Goal: Complete application form

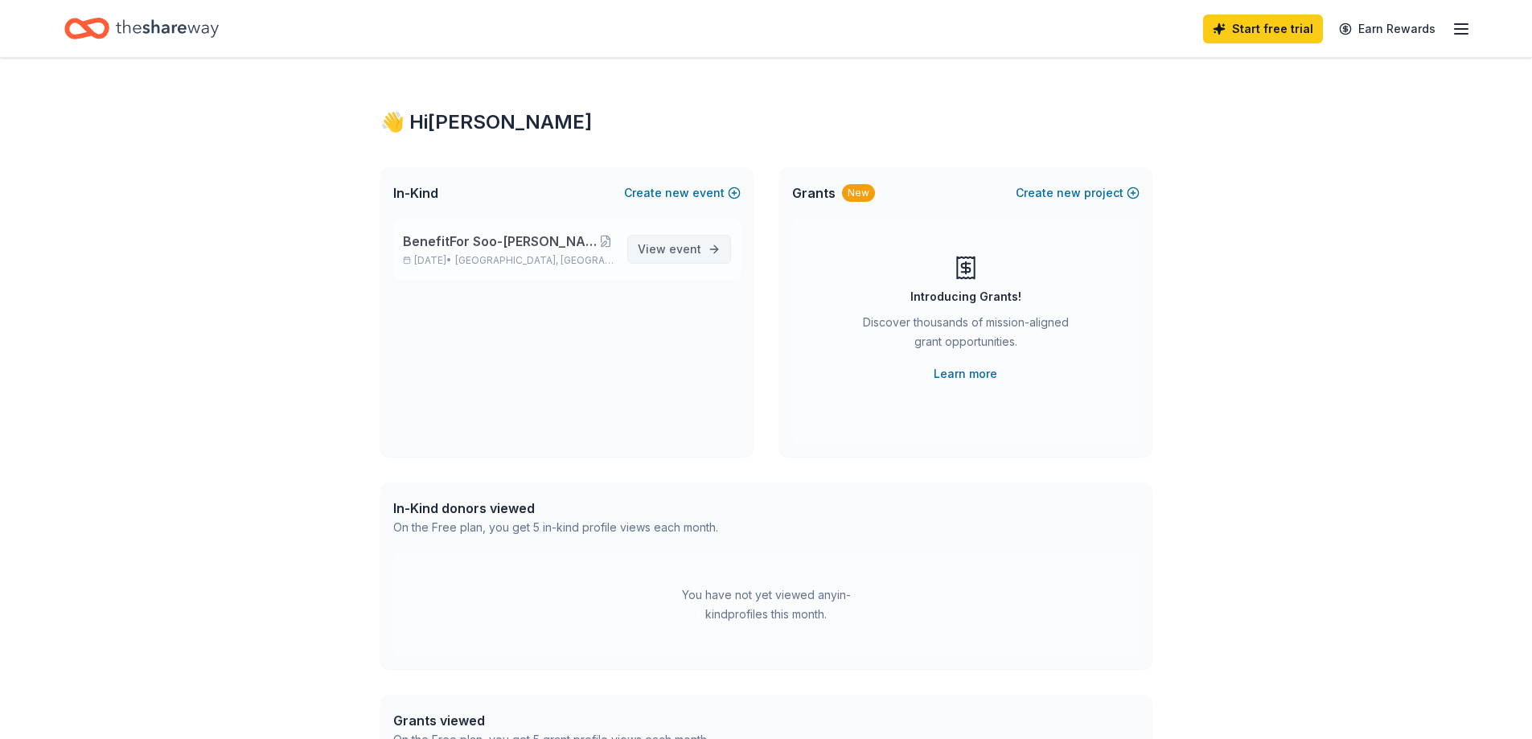
click at [670, 248] on span "View event" at bounding box center [670, 249] width 64 height 19
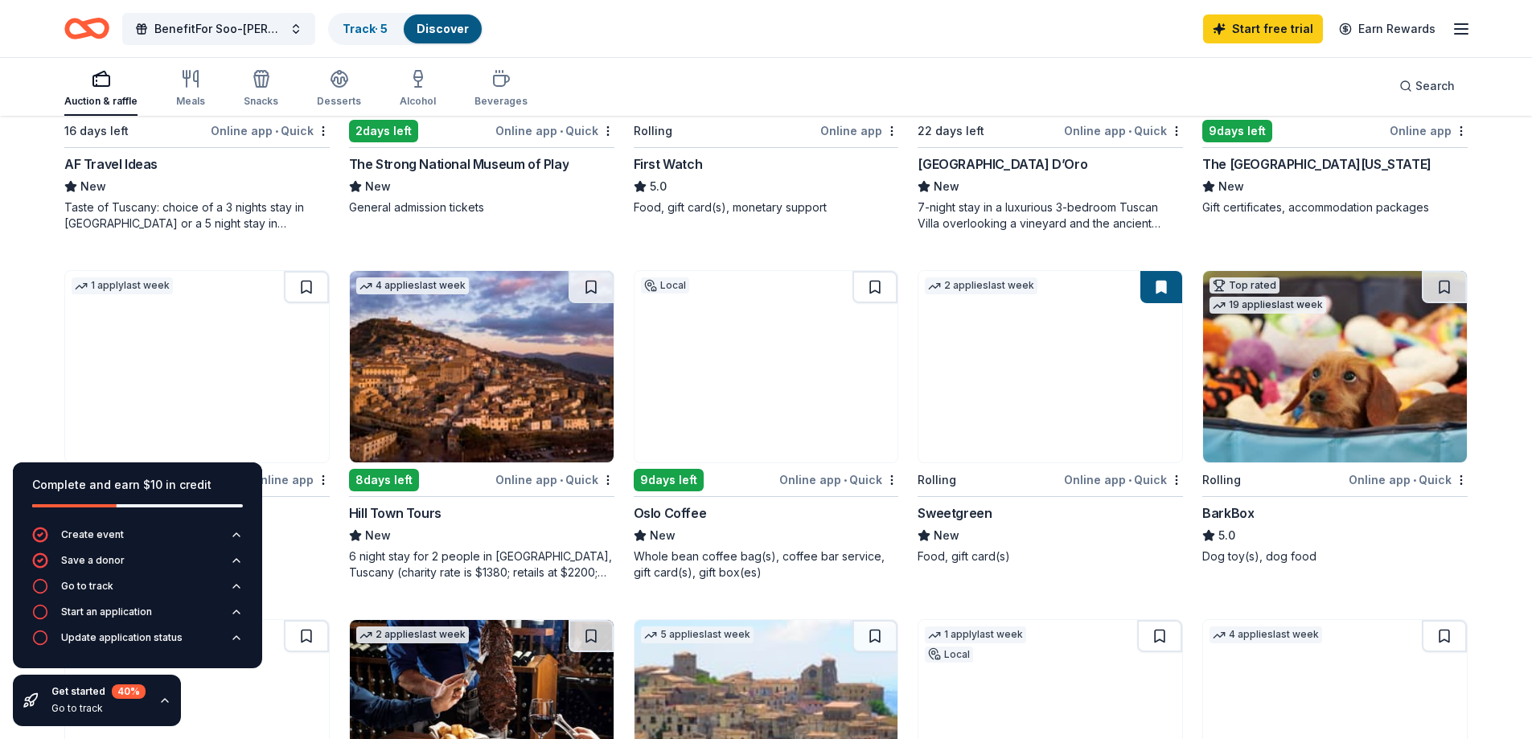
scroll to position [804, 0]
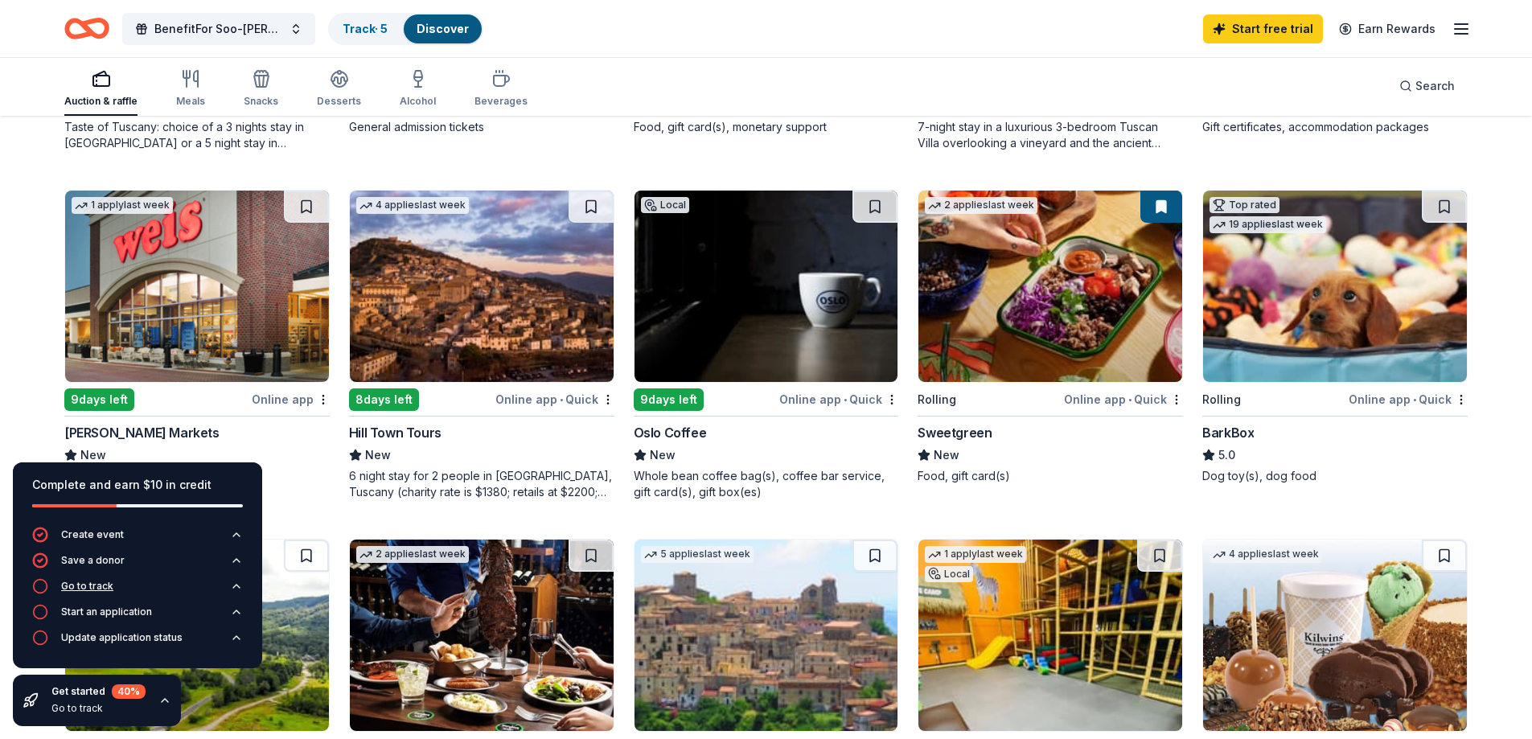
click at [236, 584] on icon "button" at bounding box center [236, 586] width 13 height 13
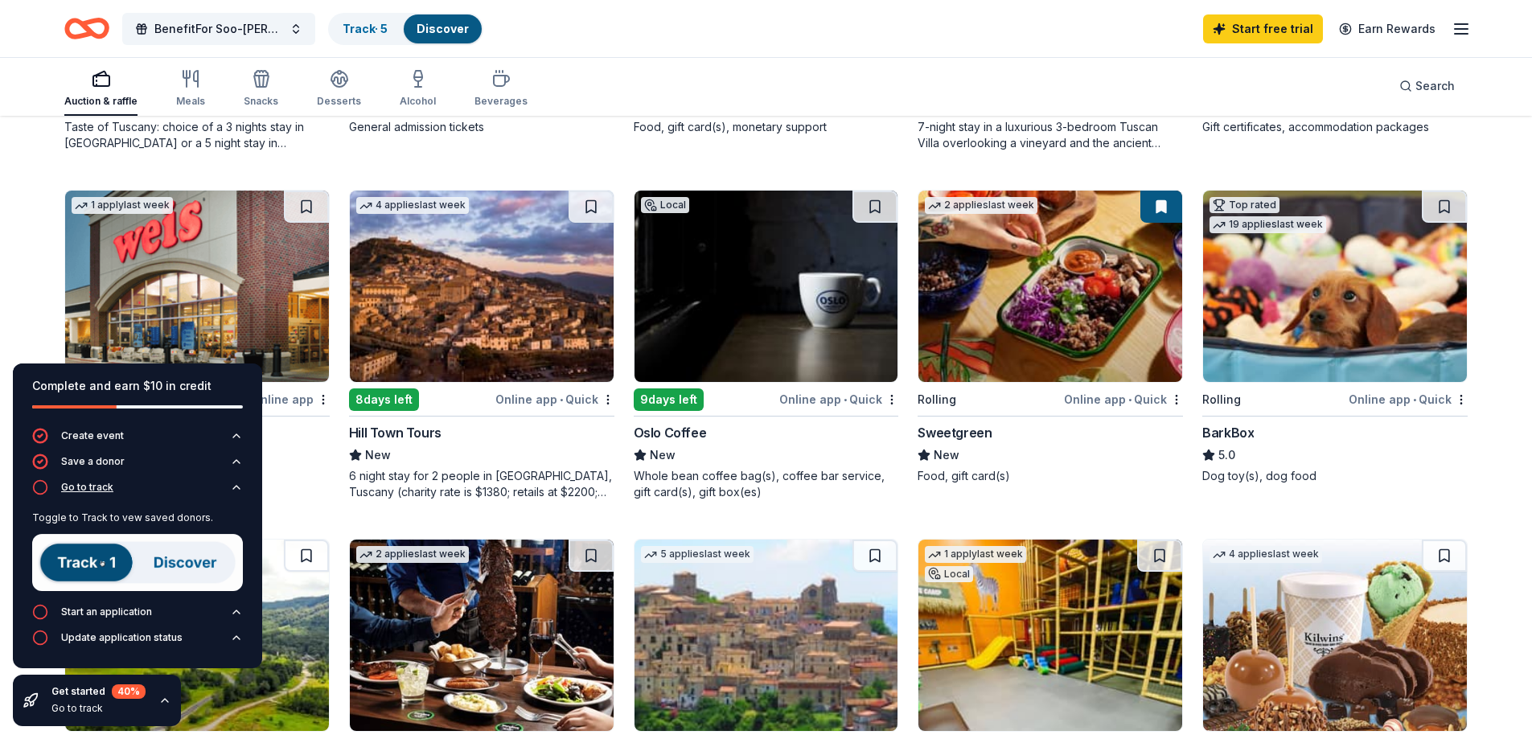
click at [234, 485] on icon "button" at bounding box center [236, 487] width 13 height 13
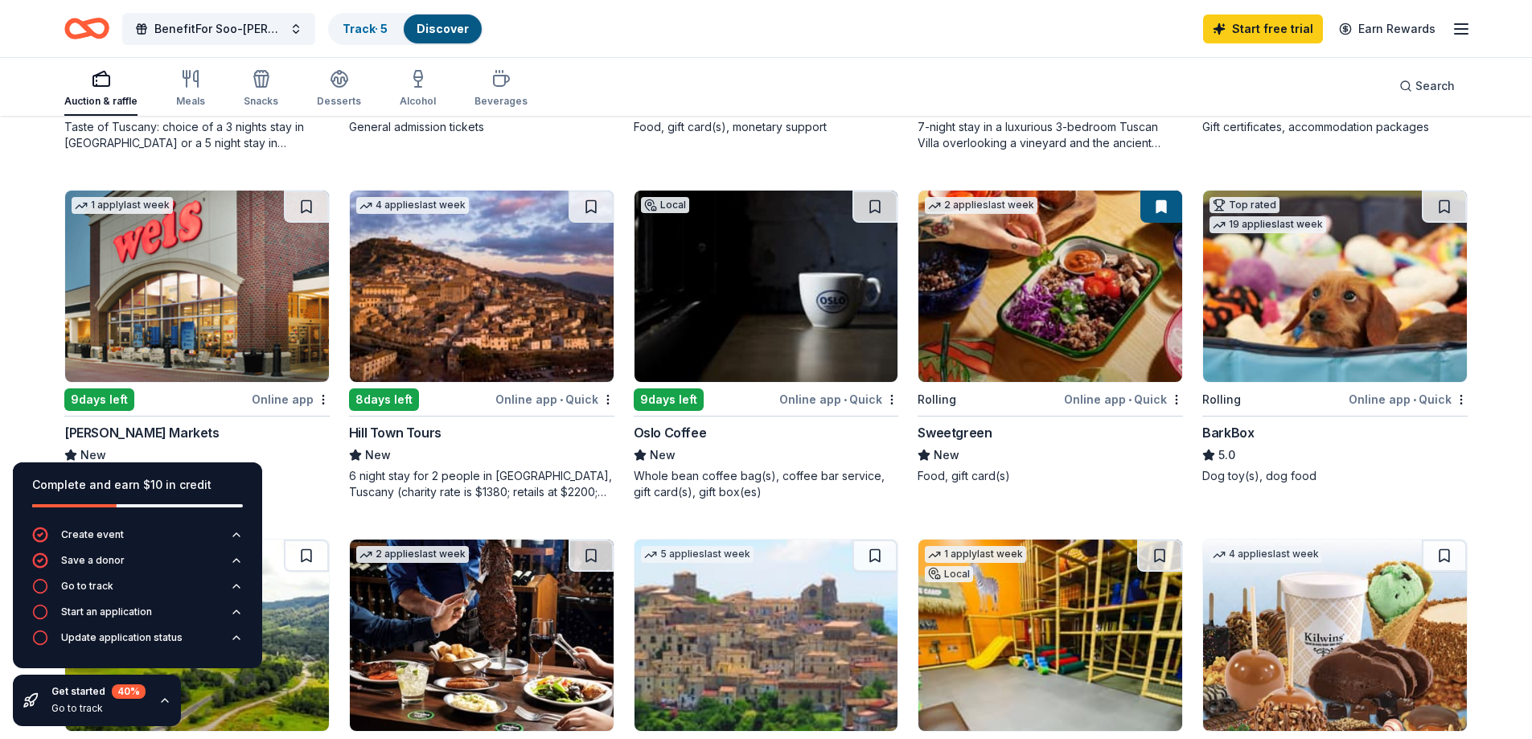
click at [165, 701] on icon "button" at bounding box center [164, 700] width 13 height 13
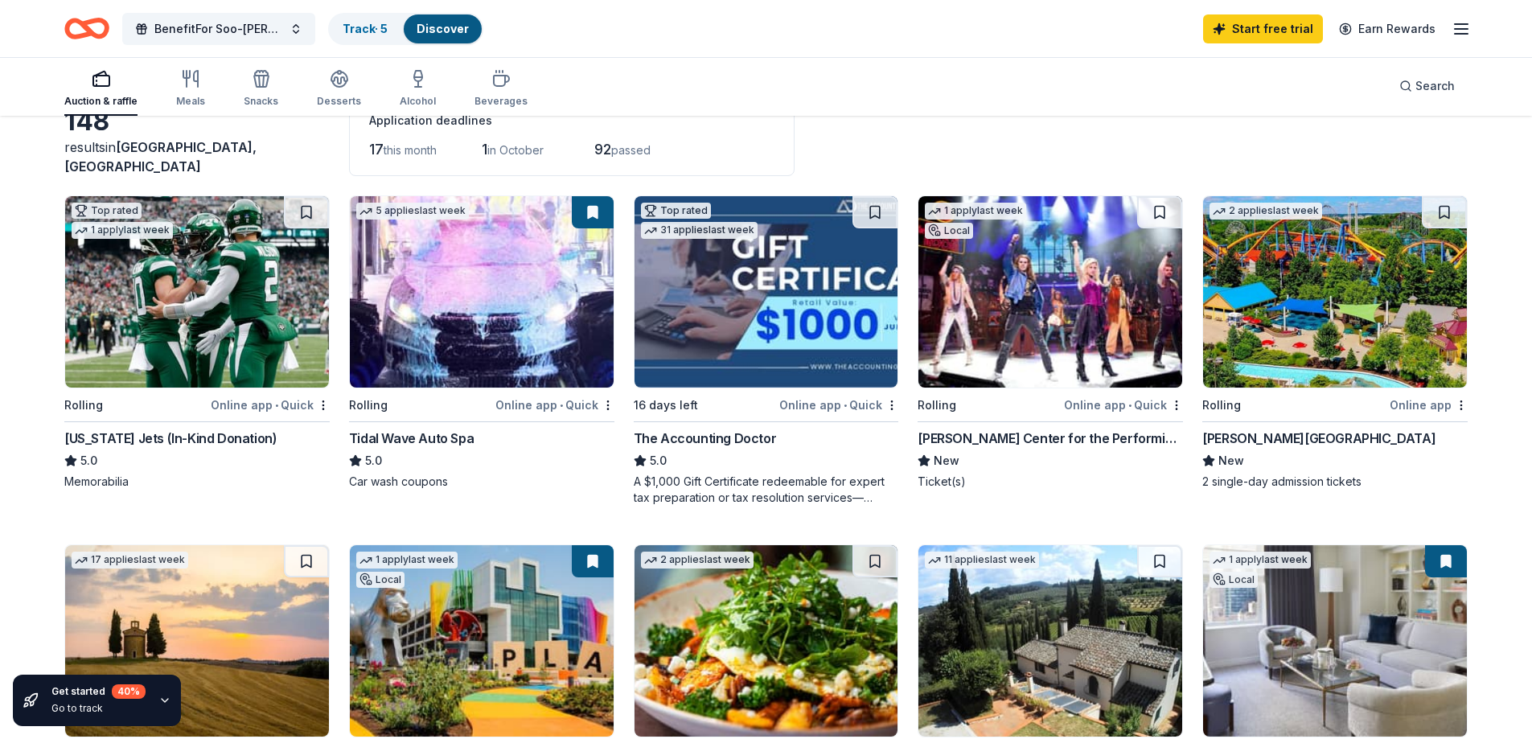
scroll to position [0, 0]
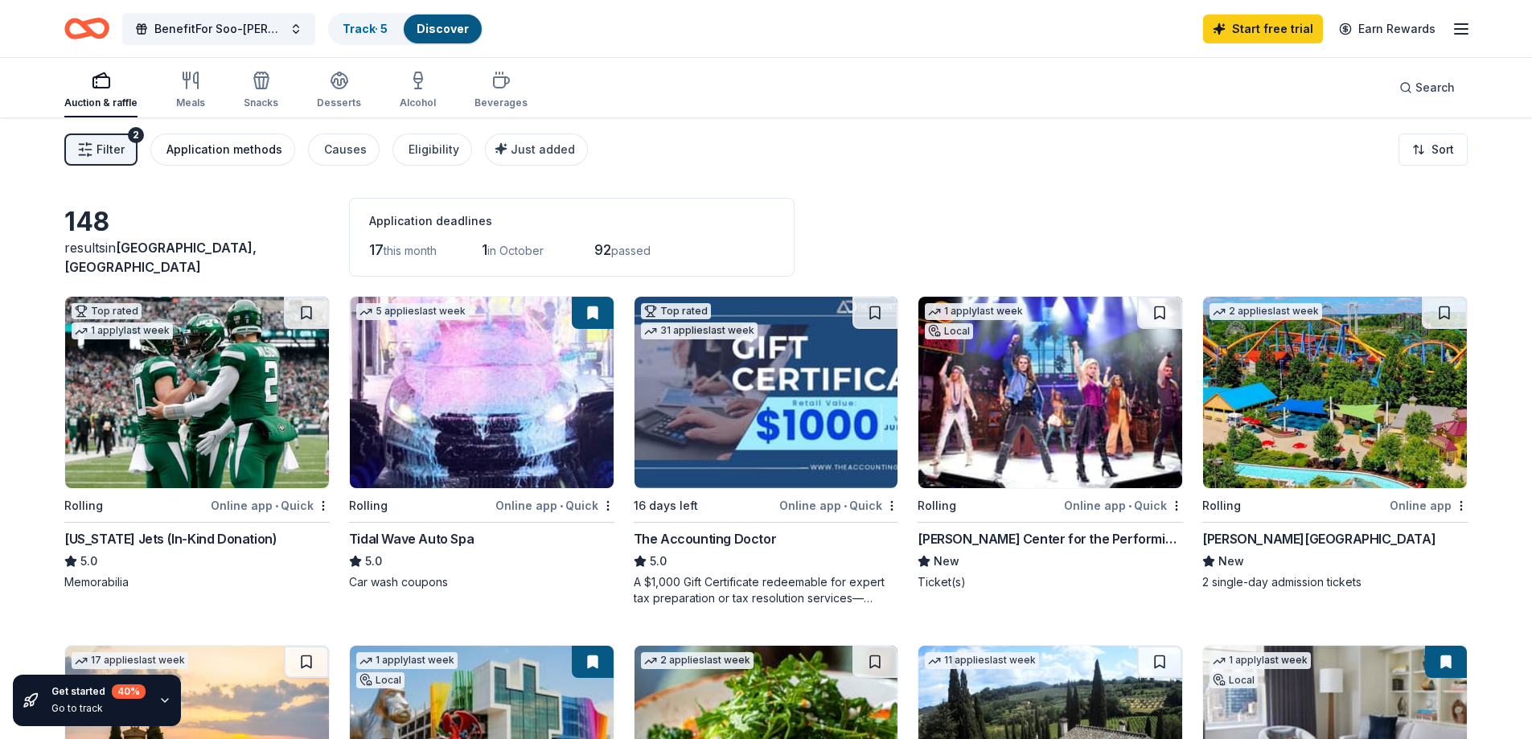
click at [212, 157] on div "Application methods" at bounding box center [224, 149] width 116 height 19
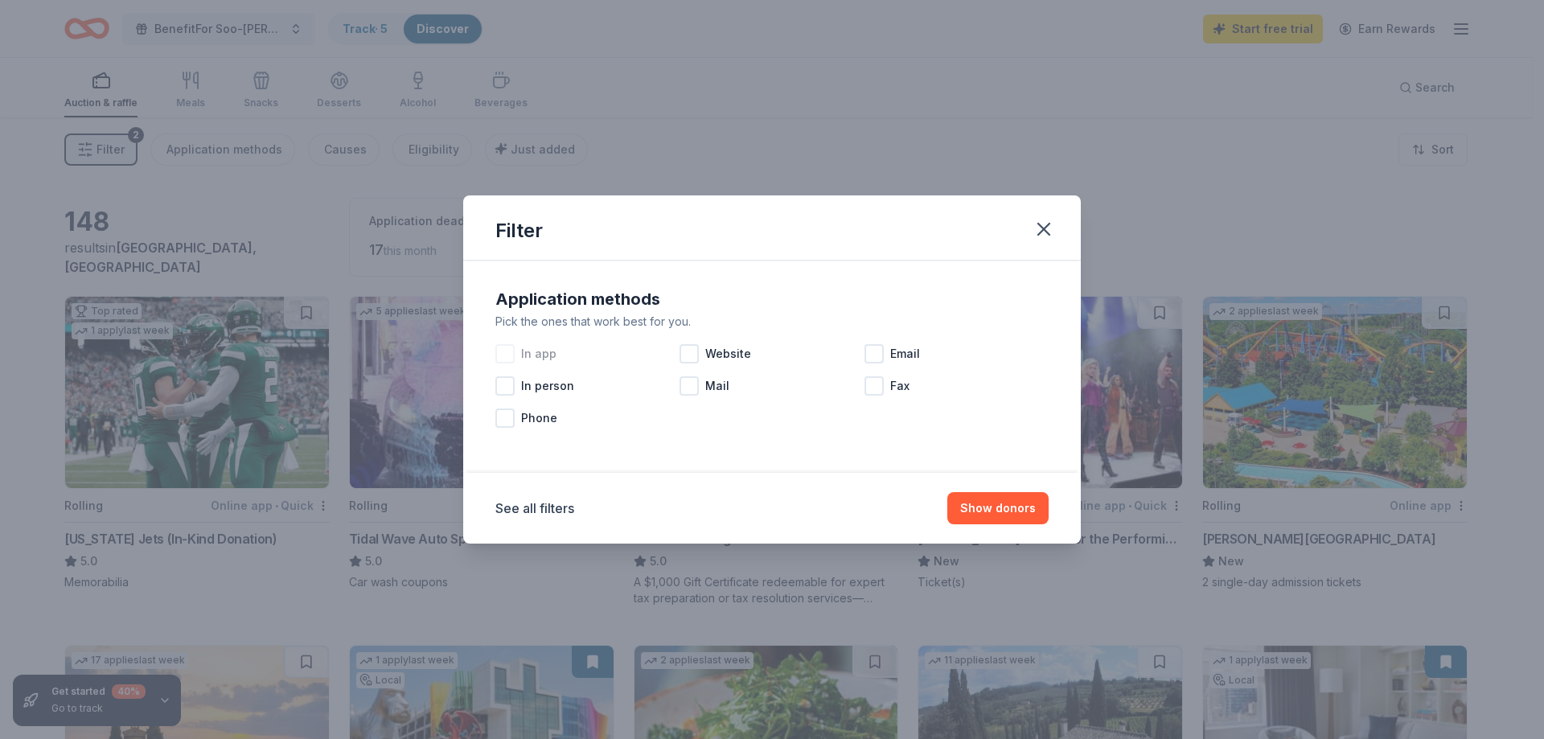
click at [514, 351] on div at bounding box center [504, 353] width 19 height 19
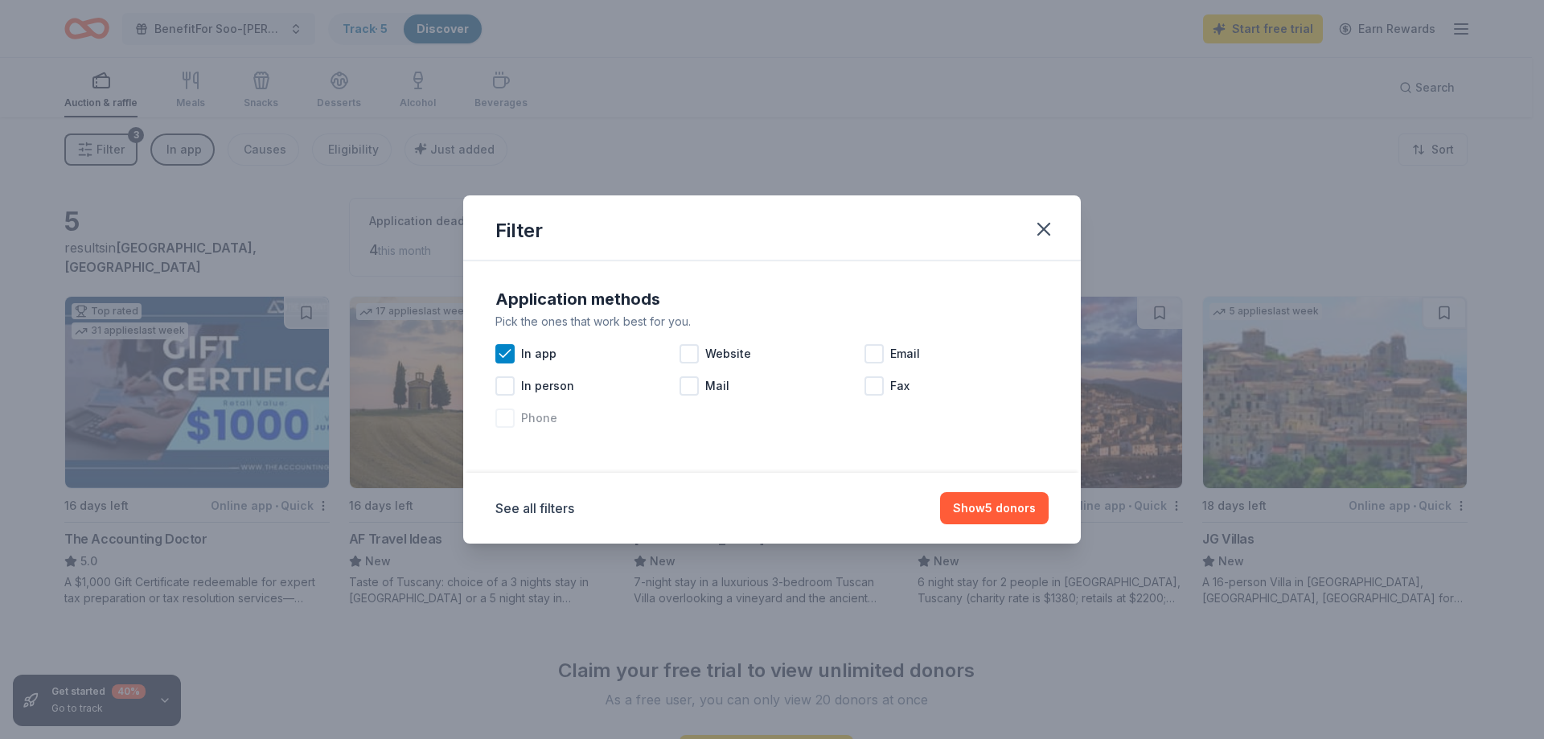
click at [507, 421] on div at bounding box center [504, 418] width 19 height 19
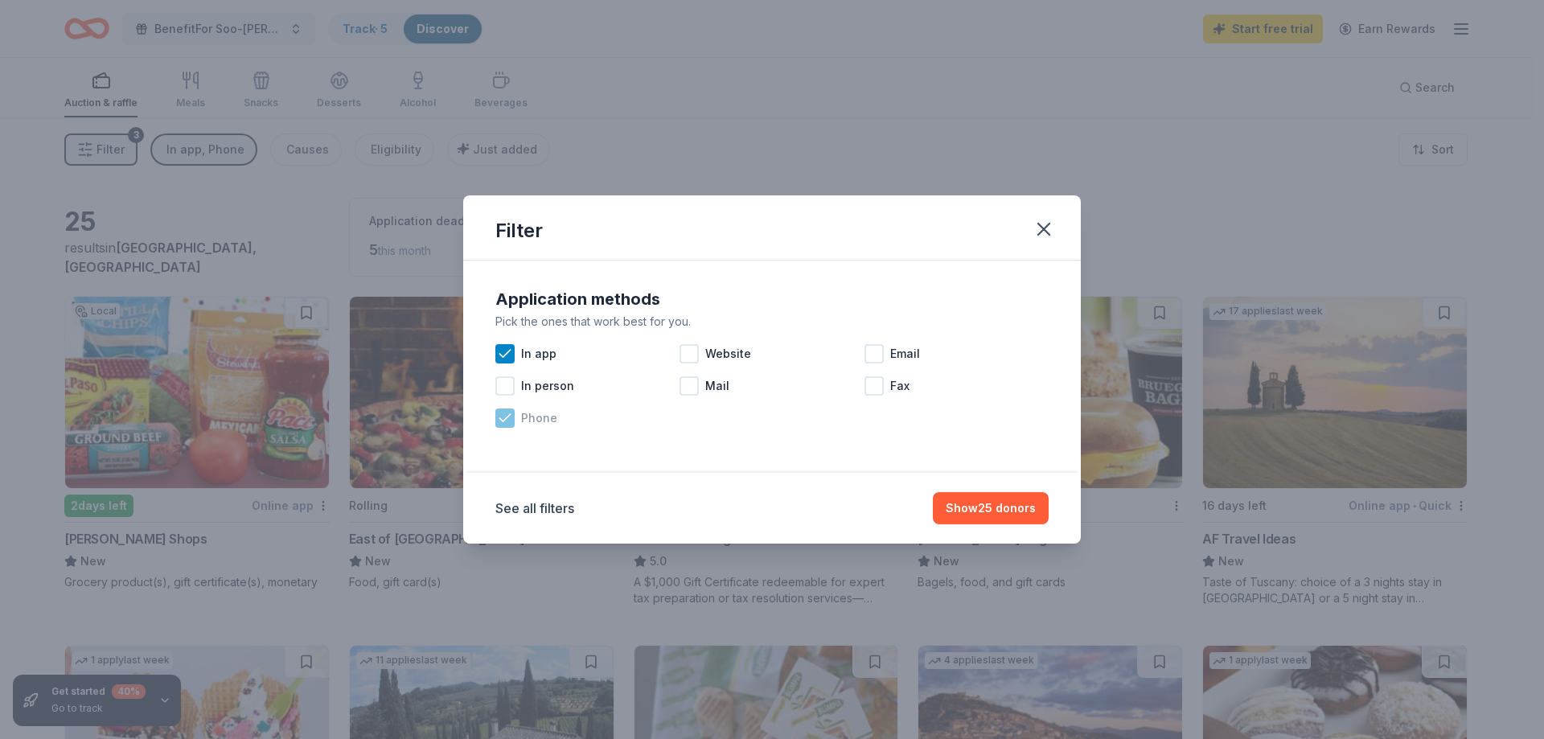
click at [505, 417] on icon at bounding box center [505, 418] width 16 height 16
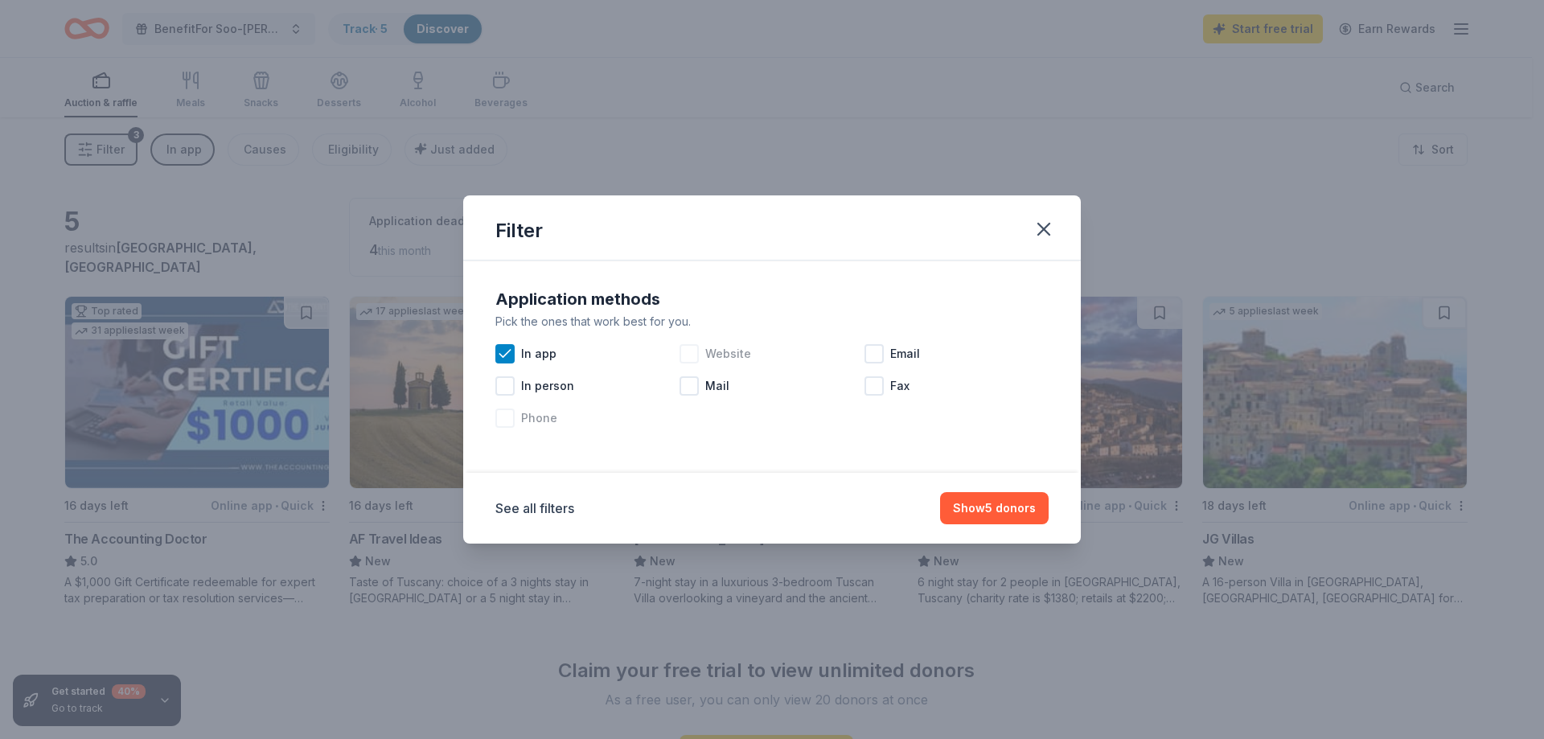
click at [702, 357] on div "Website" at bounding box center [772, 354] width 184 height 32
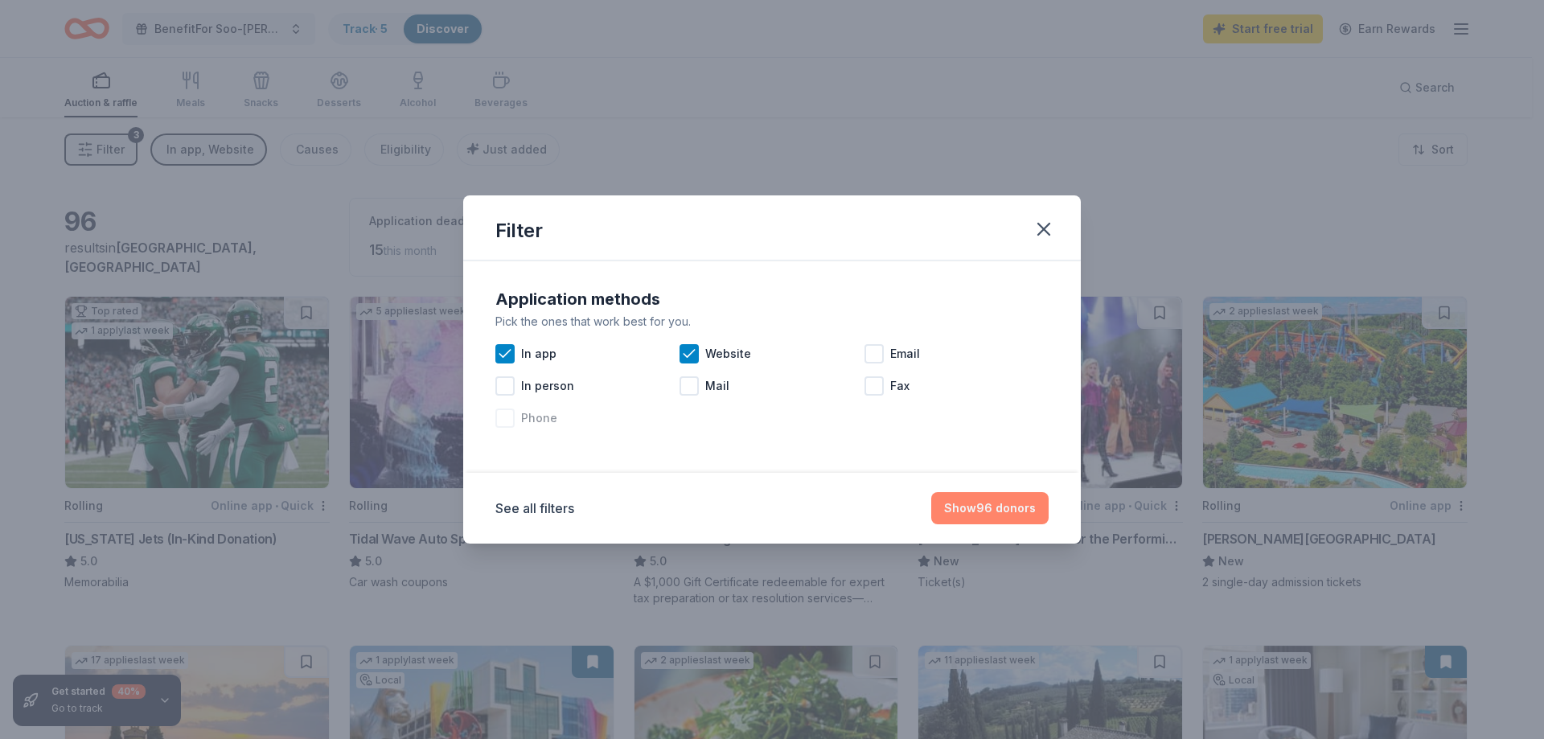
click at [992, 505] on button "Show 96 donors" at bounding box center [989, 508] width 117 height 32
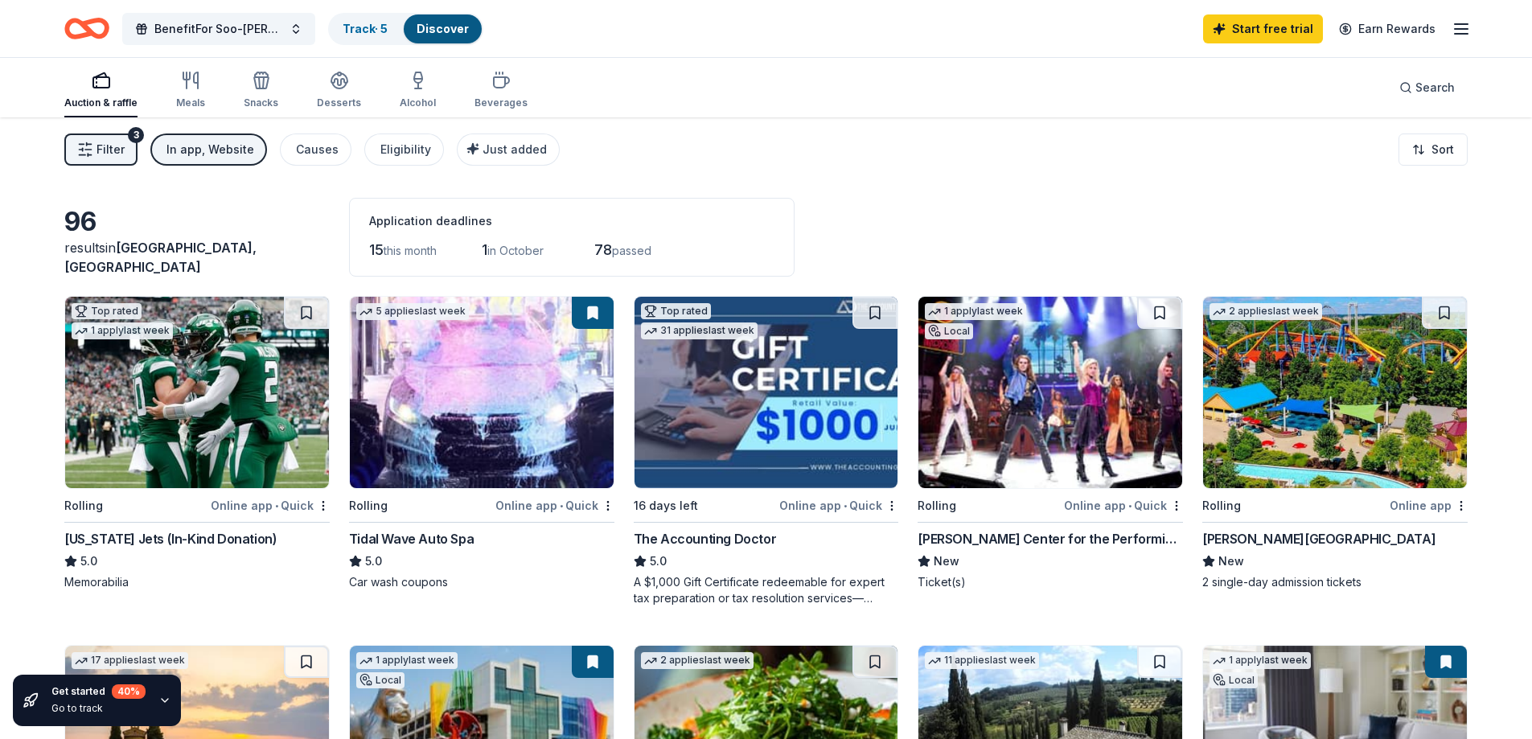
click at [141, 534] on div "[US_STATE] Jets (In-Kind Donation)" at bounding box center [170, 538] width 212 height 19
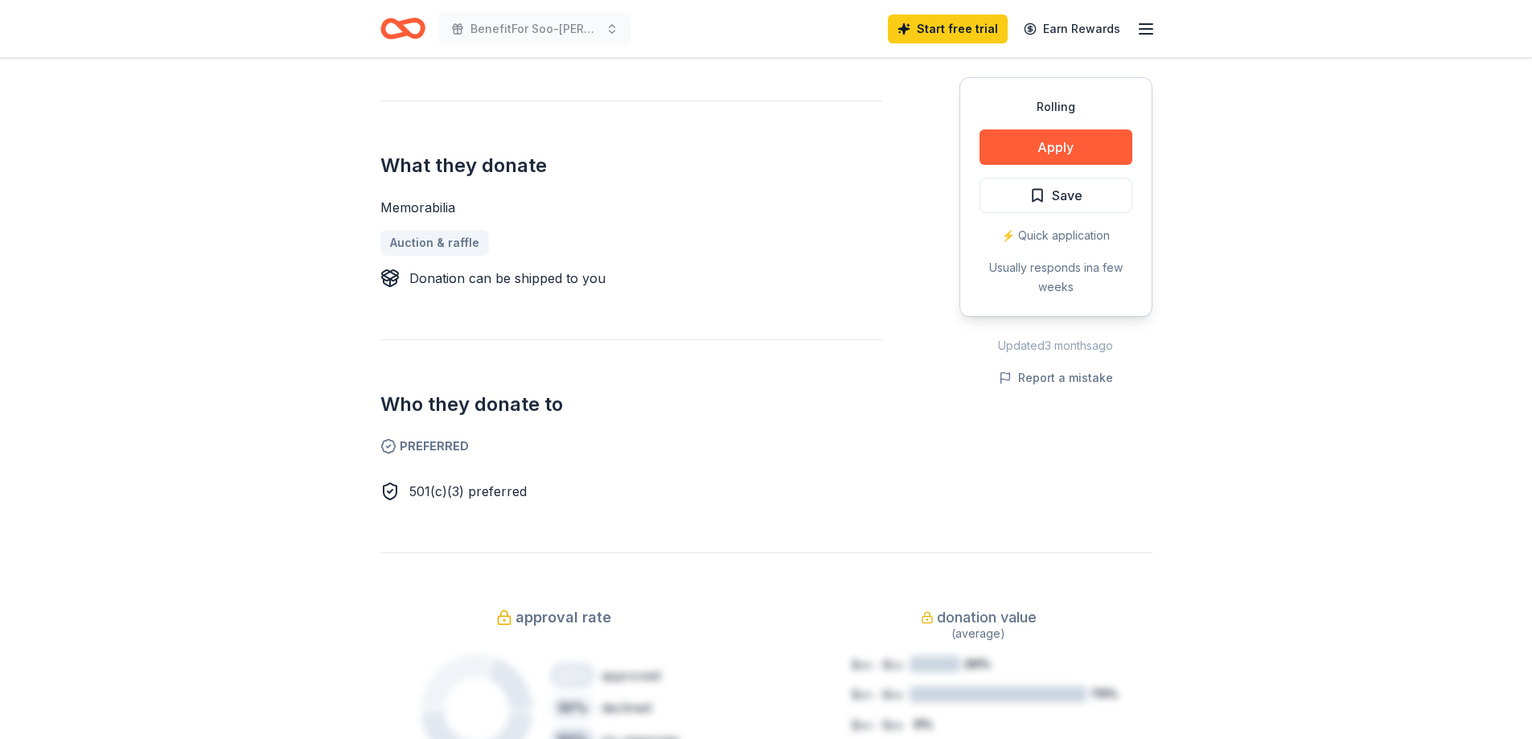
scroll to position [241, 0]
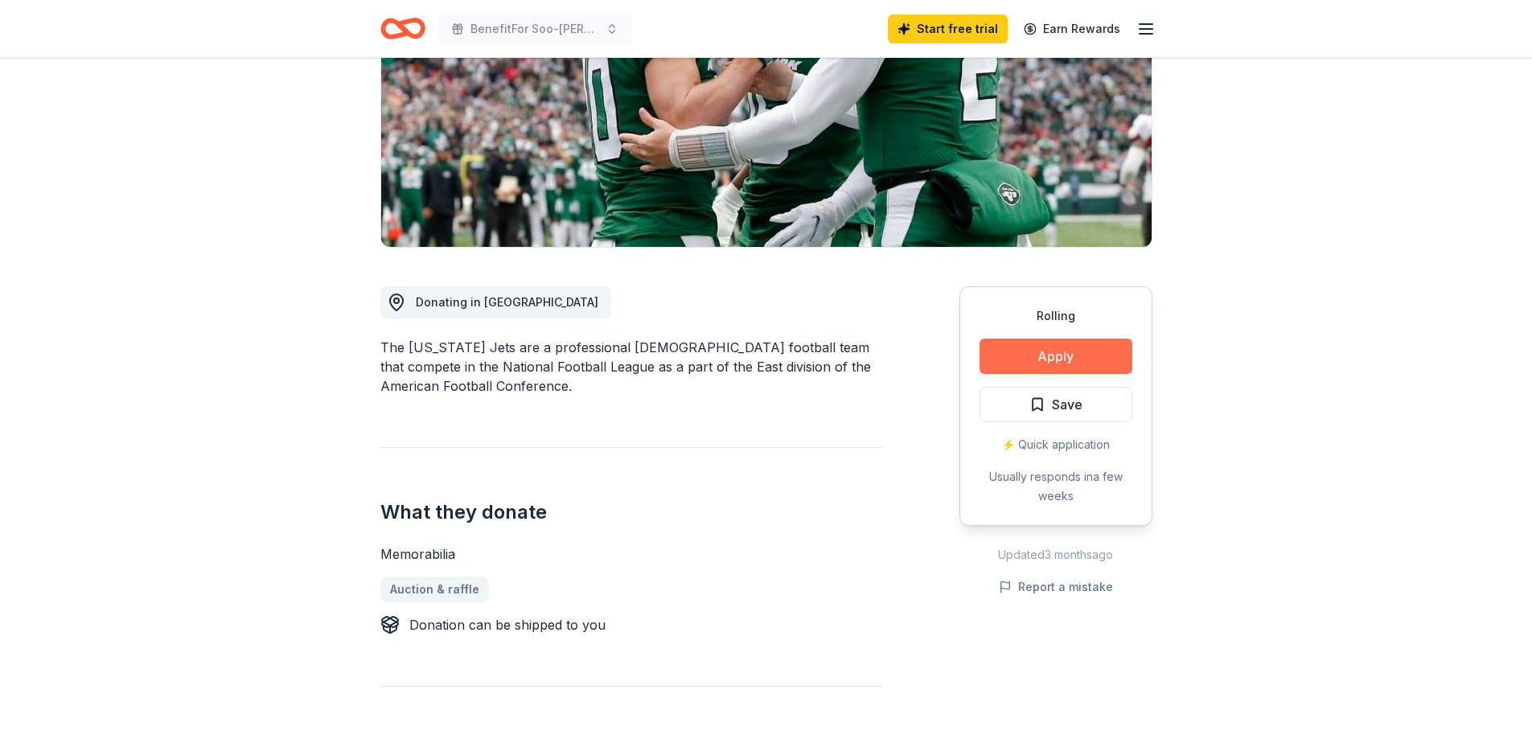
click at [1010, 359] on button "Apply" at bounding box center [1055, 356] width 153 height 35
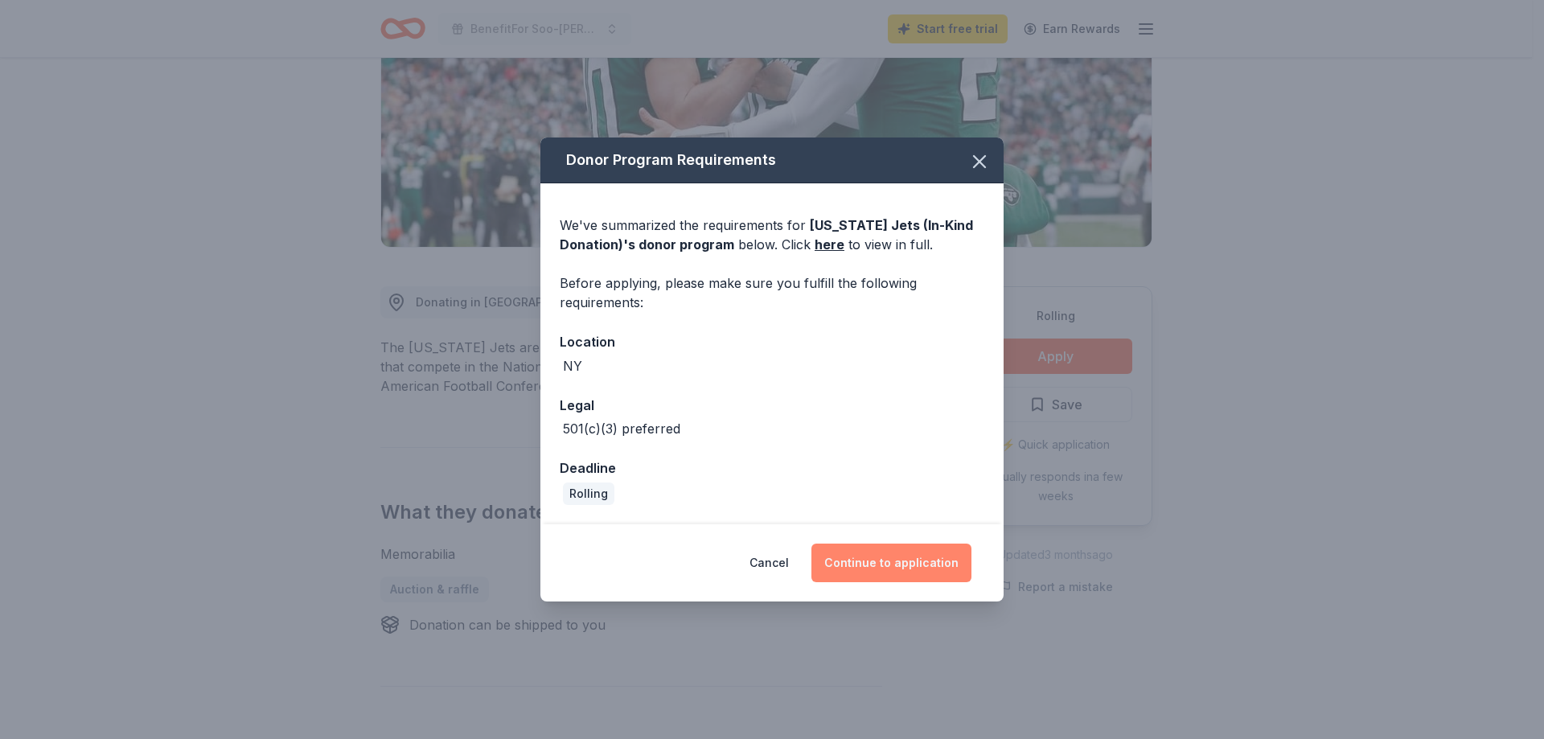
click at [910, 560] on button "Continue to application" at bounding box center [891, 563] width 160 height 39
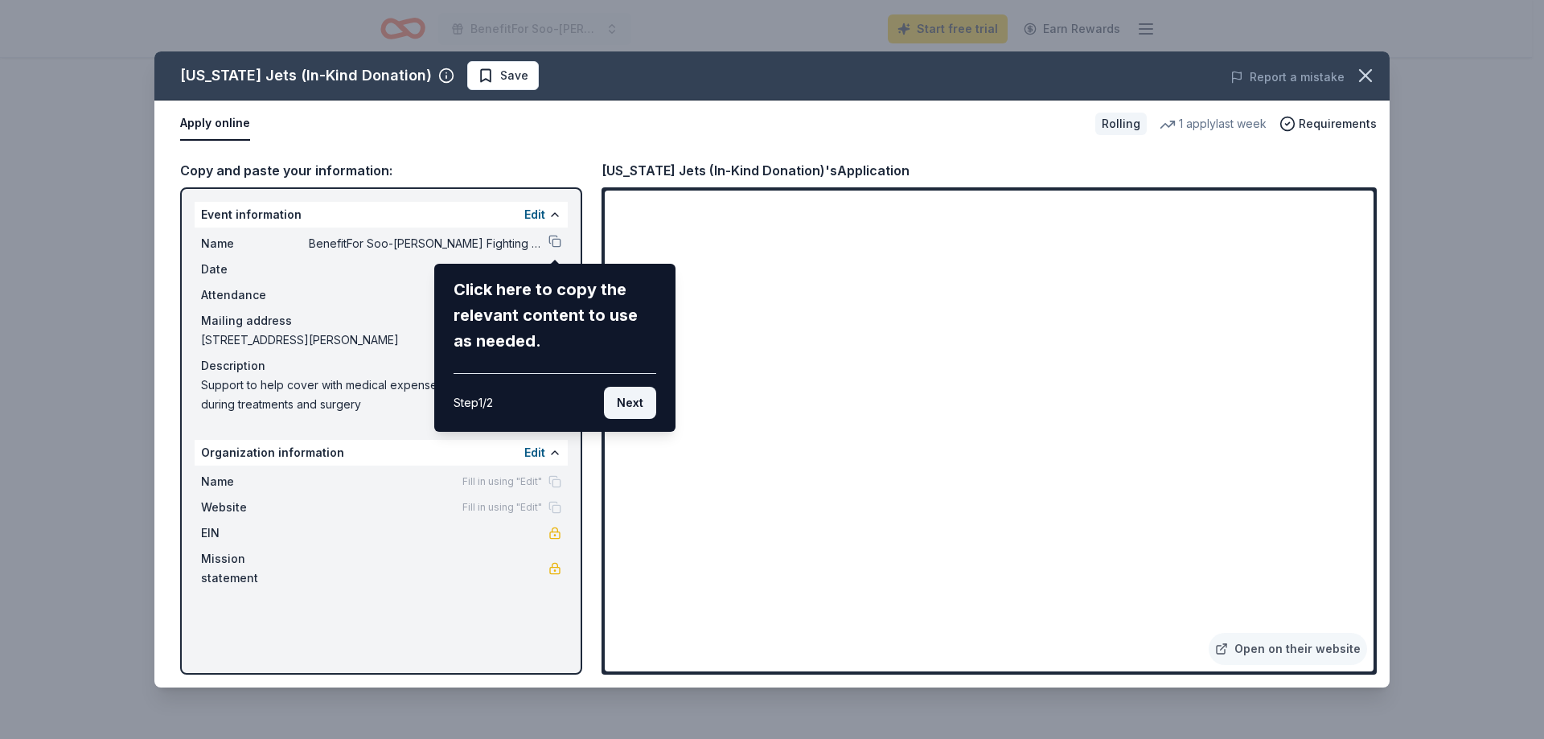
click at [636, 395] on button "Next" at bounding box center [630, 403] width 52 height 32
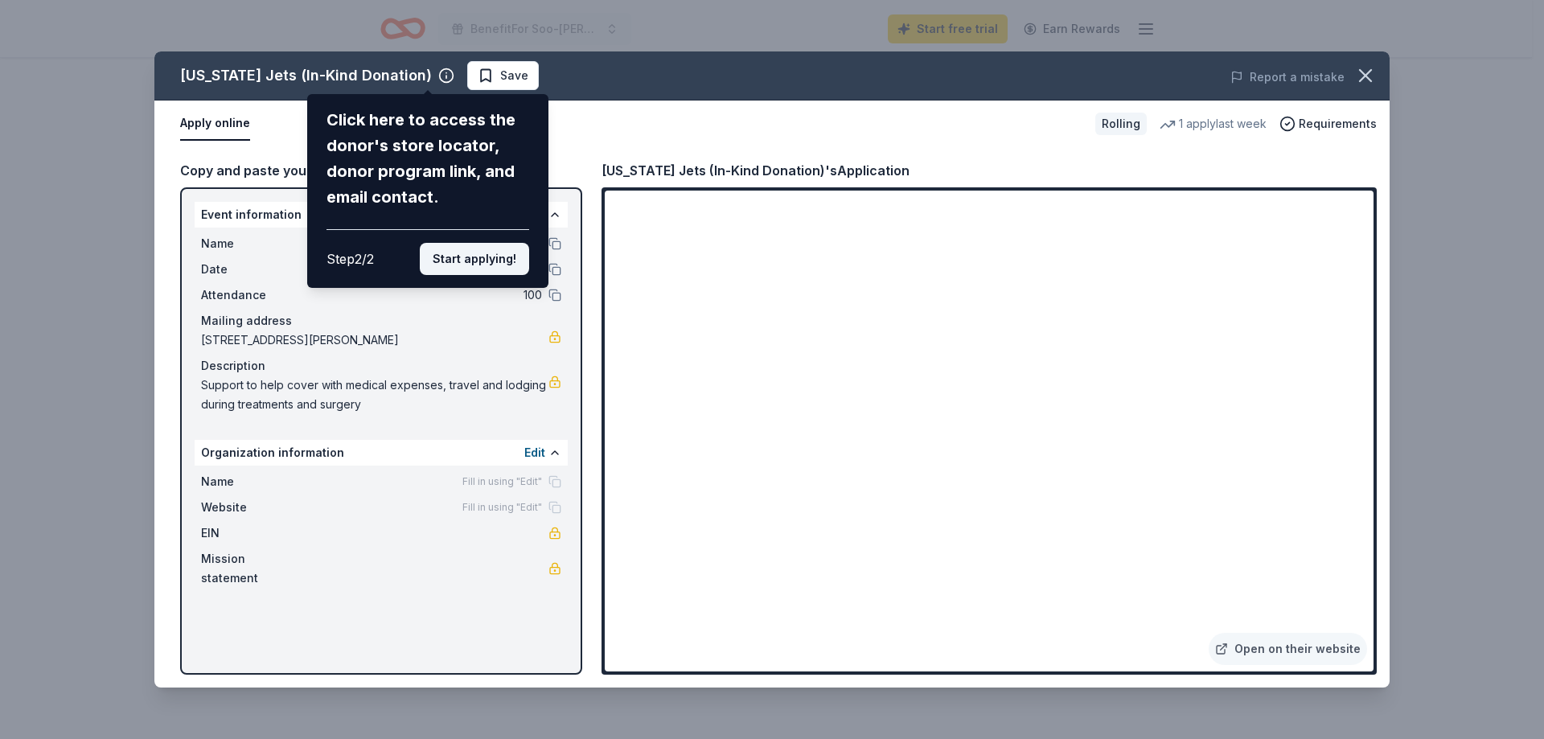
click at [495, 253] on button "Start applying!" at bounding box center [474, 259] width 109 height 32
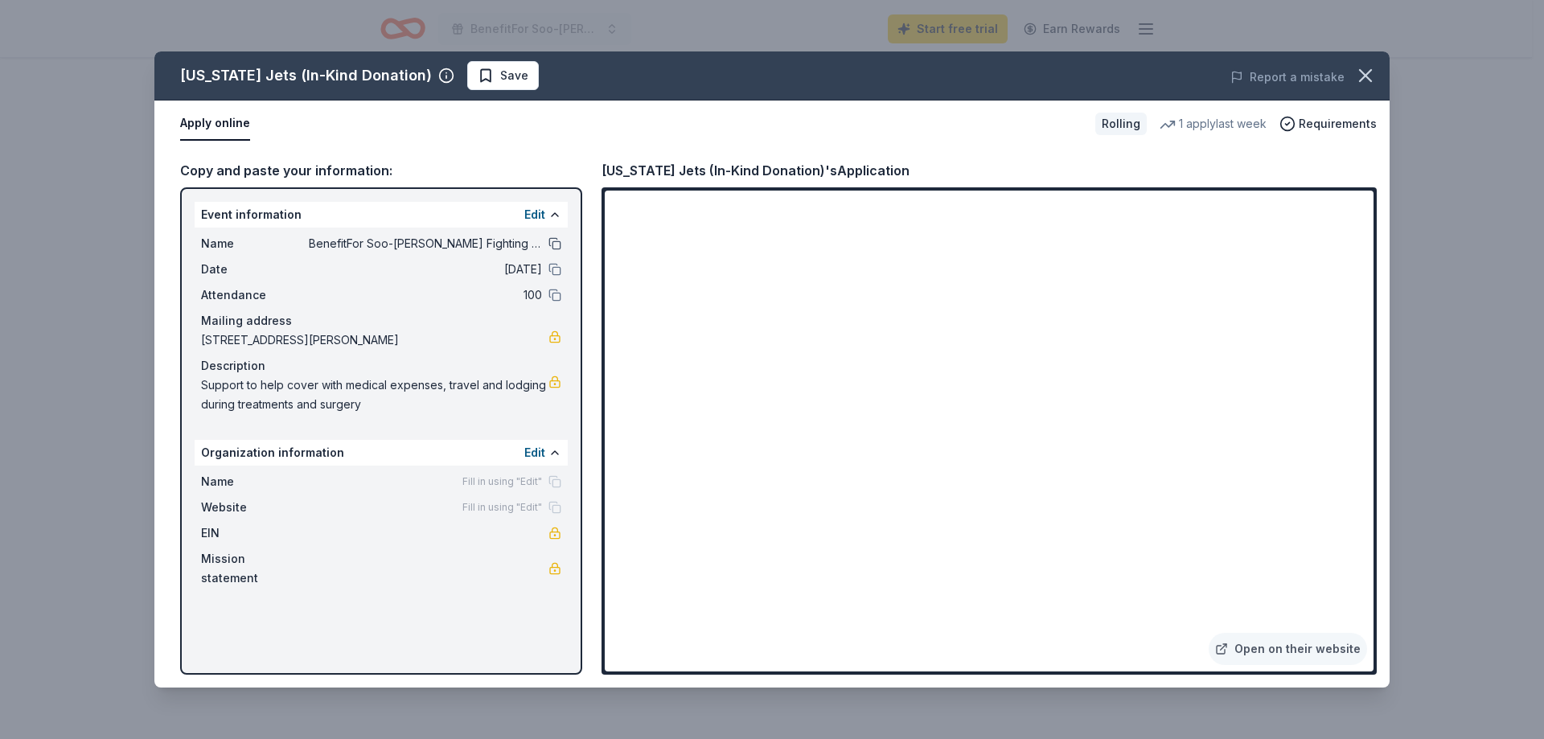
click at [557, 243] on button at bounding box center [554, 243] width 13 height 13
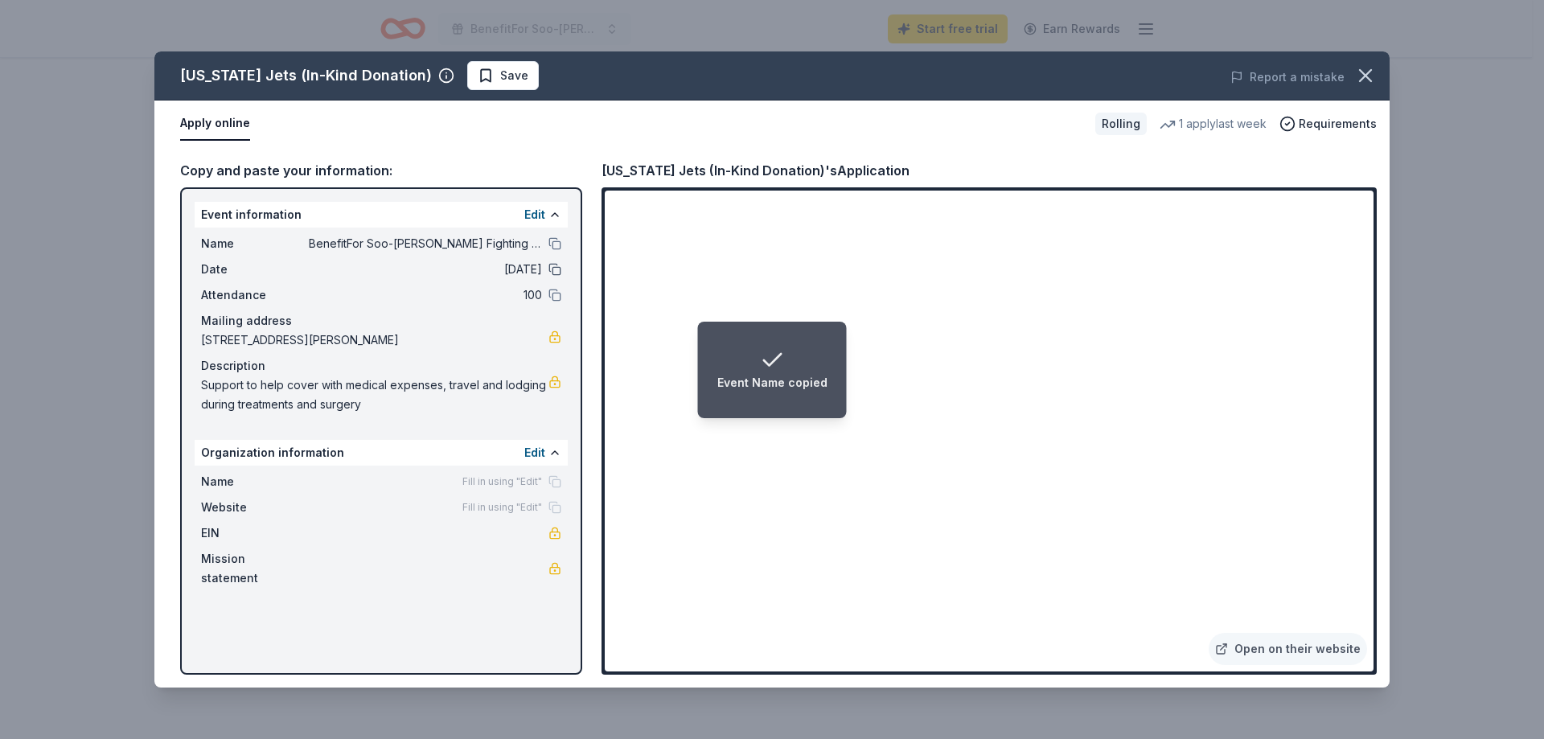
click at [553, 267] on button at bounding box center [554, 269] width 13 height 13
click at [554, 294] on button at bounding box center [554, 295] width 13 height 13
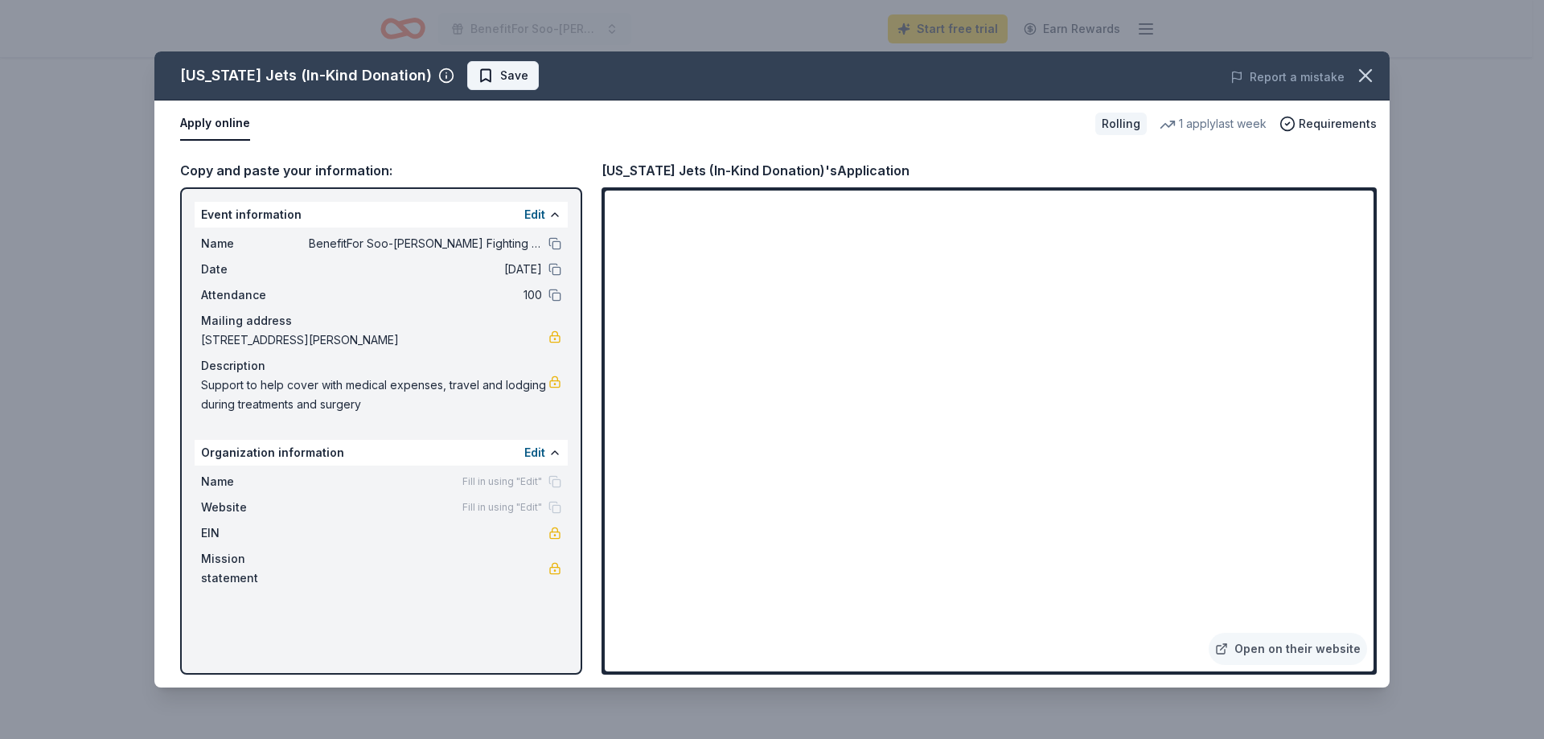
click at [500, 75] on span "Save" at bounding box center [514, 75] width 28 height 19
click at [1373, 79] on icon "button" at bounding box center [1365, 75] width 23 height 23
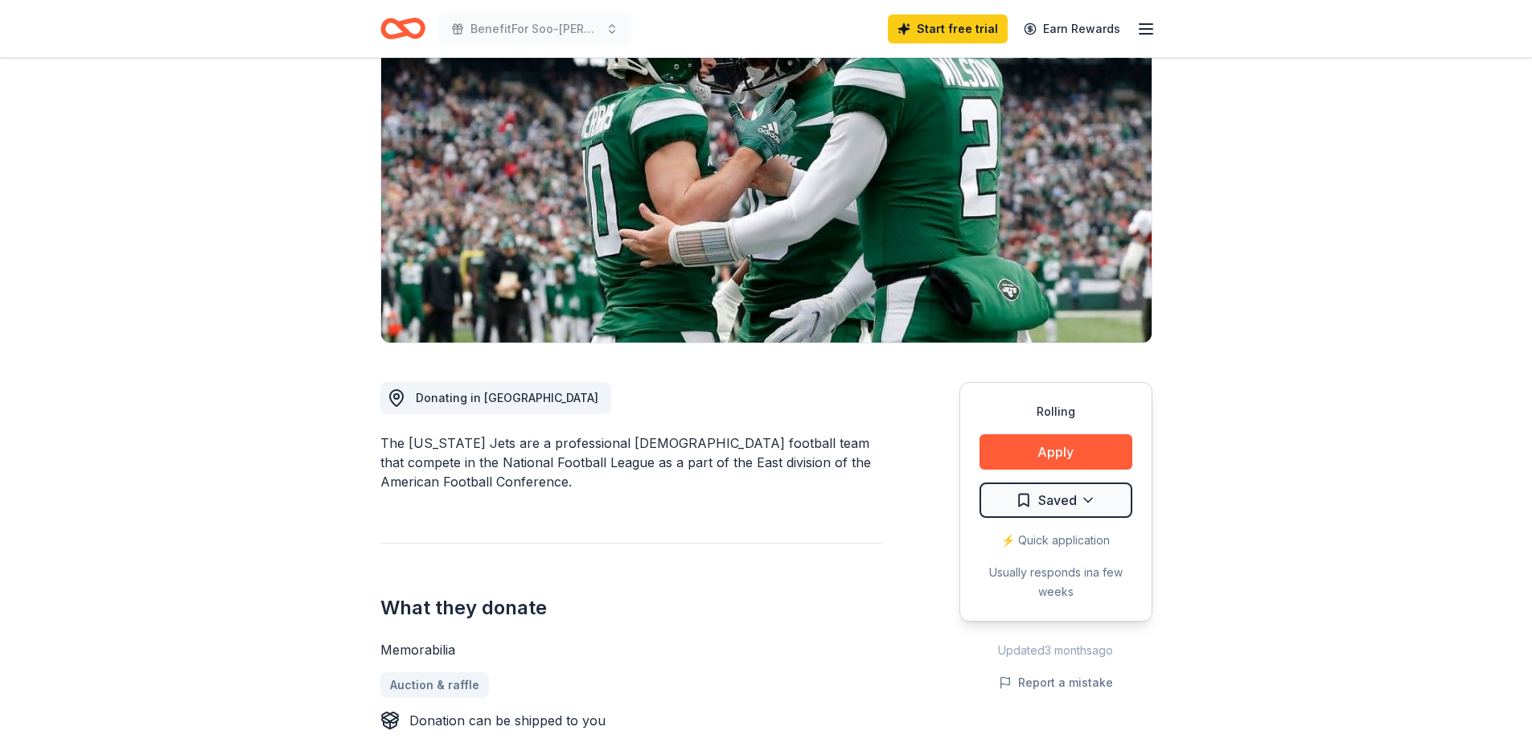
scroll to position [0, 0]
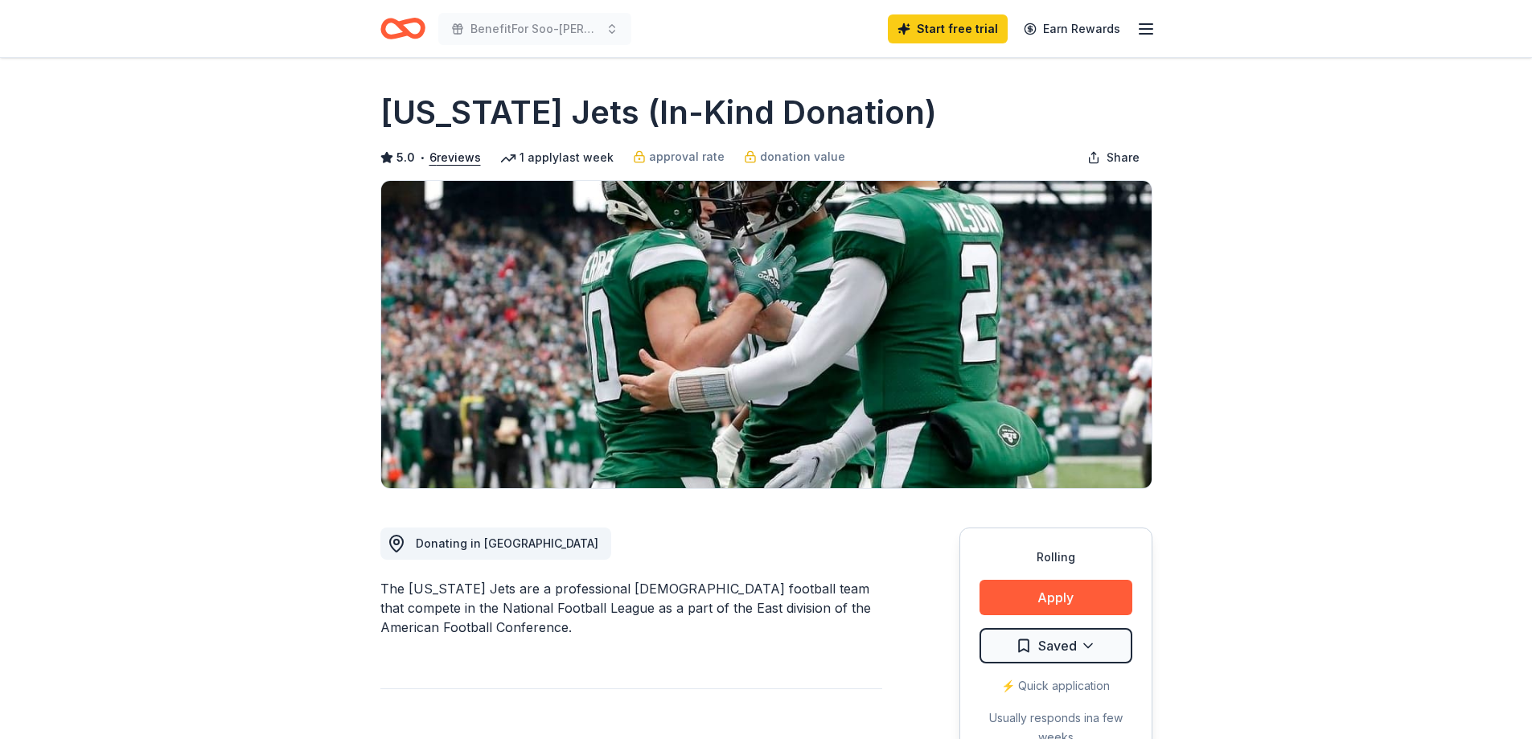
click at [398, 29] on icon "Home" at bounding box center [402, 29] width 45 height 38
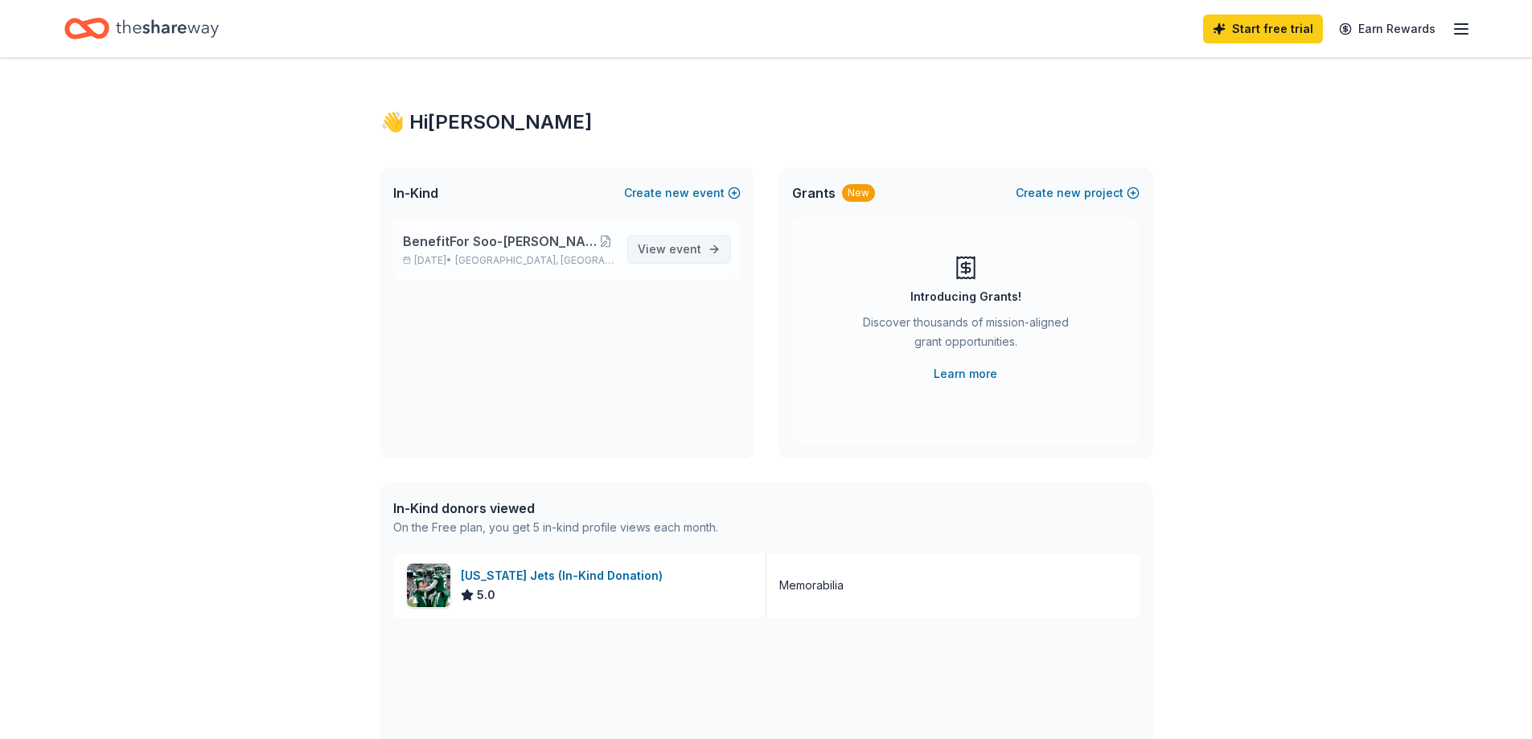
click at [678, 253] on span "event" at bounding box center [685, 249] width 32 height 14
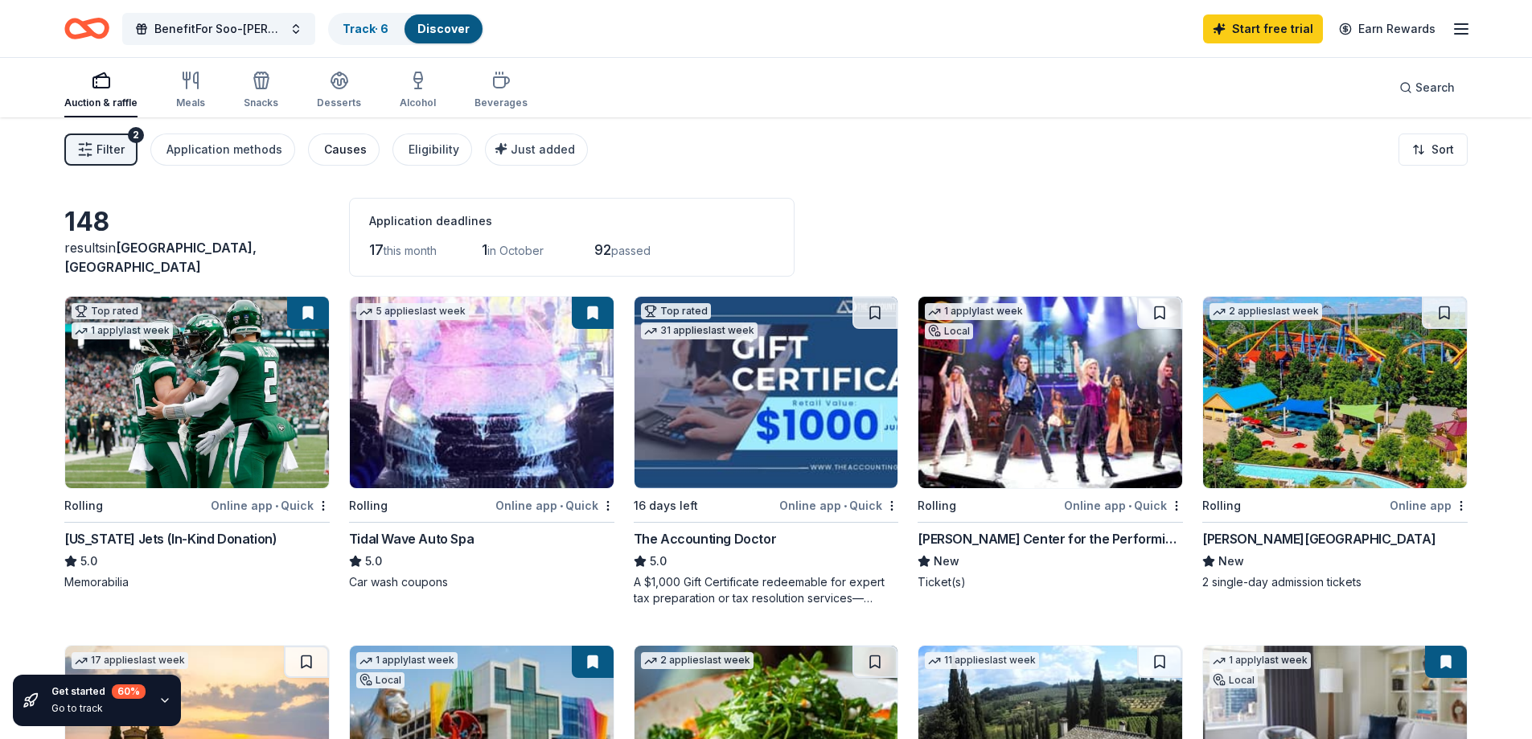
click at [324, 151] on div "Causes" at bounding box center [345, 149] width 43 height 19
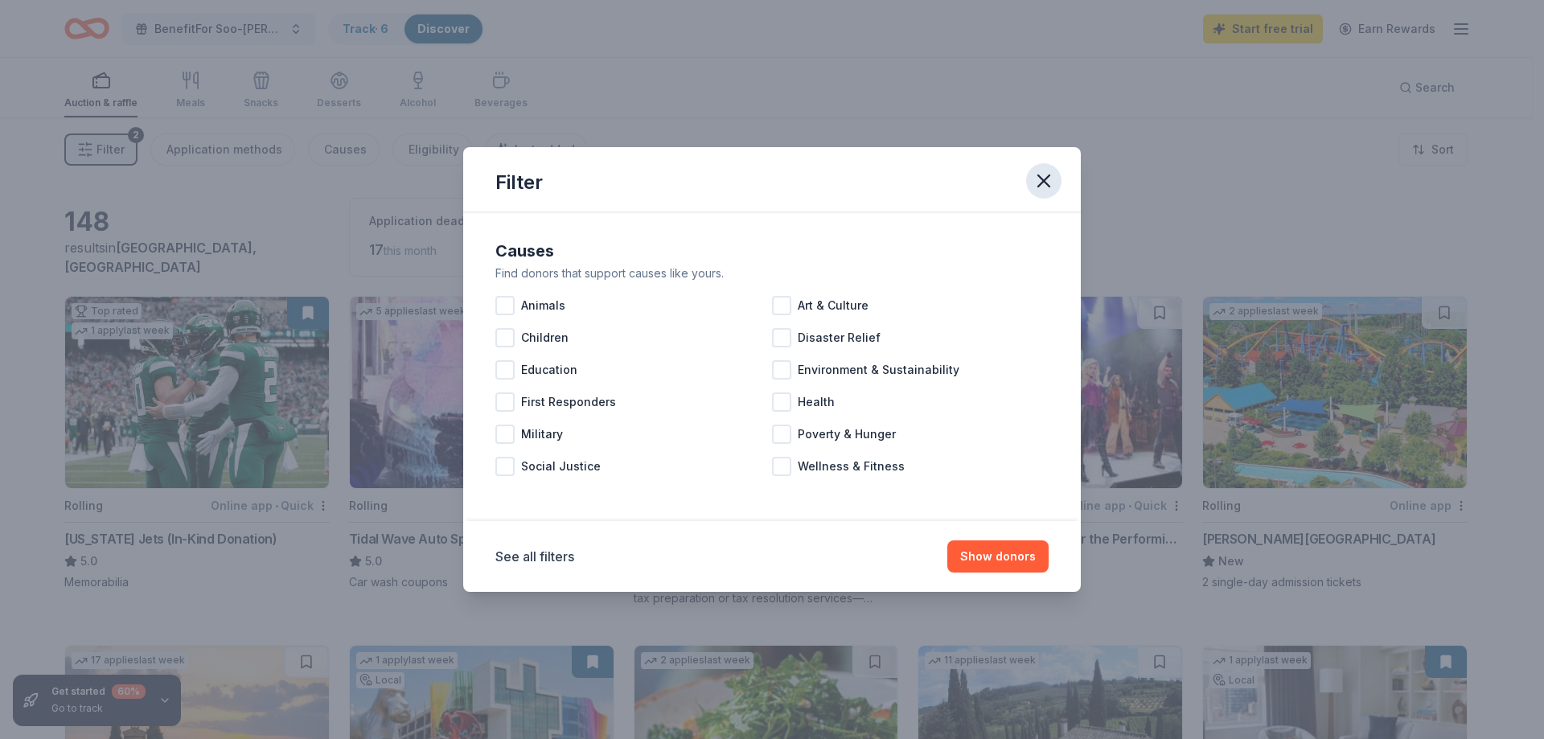
click at [1037, 182] on icon "button" at bounding box center [1044, 181] width 23 height 23
